Goal: Find specific page/section: Find specific page/section

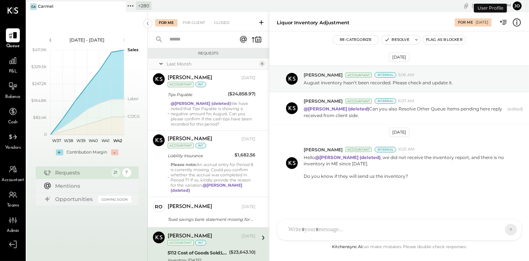
click at [129, 6] on icon at bounding box center [131, 6] width 10 height 10
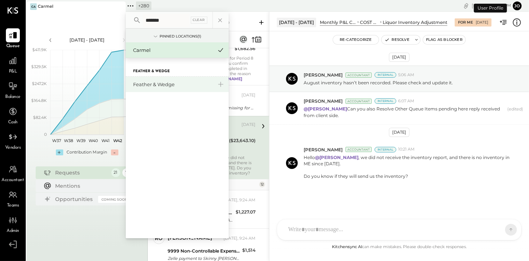
type input "*******"
click at [154, 84] on div "Feather & Wedge" at bounding box center [172, 84] width 79 height 7
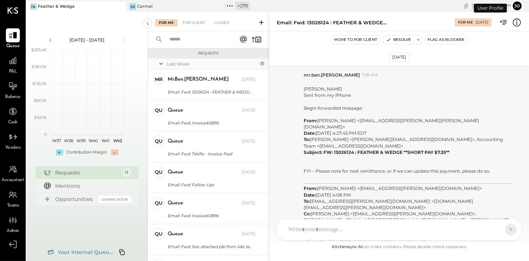
scroll to position [1169, 0]
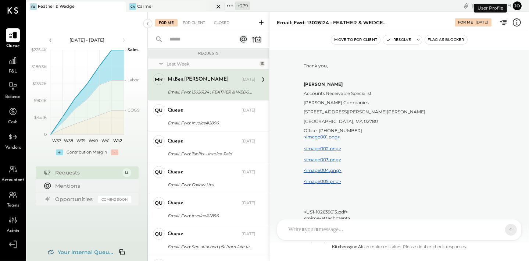
click at [219, 5] on icon at bounding box center [218, 6] width 9 height 9
click at [13, 63] on icon at bounding box center [13, 61] width 10 height 10
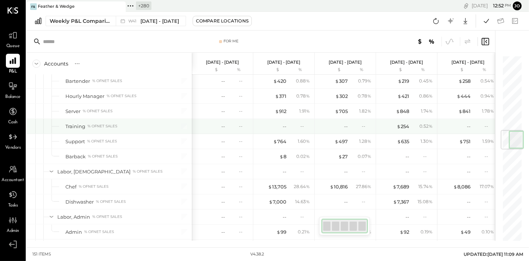
scroll to position [637, 0]
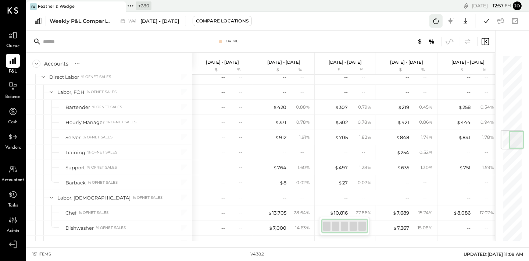
click at [441, 19] on button at bounding box center [436, 20] width 13 height 13
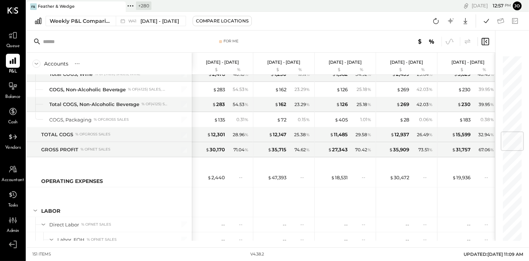
scroll to position [650, 0]
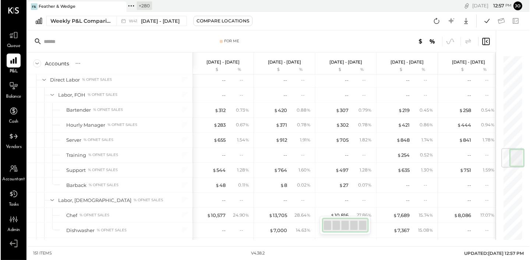
scroll to position [796, 0]
